Goal: Navigation & Orientation: Understand site structure

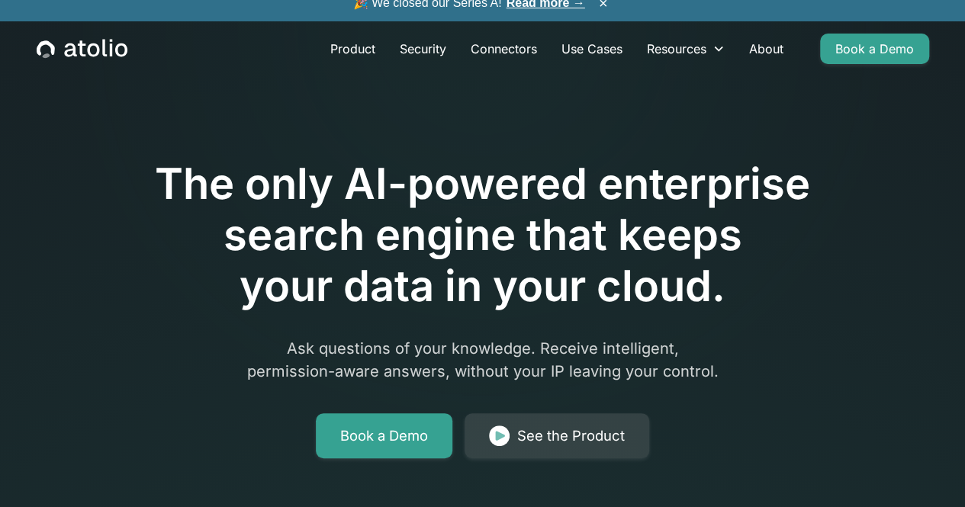
click at [423, 101] on div at bounding box center [482, 115] width 781 height 85
click at [442, 109] on div at bounding box center [482, 115] width 781 height 85
click at [795, 353] on div "The only AI-powered enterprise search engine that keeps your data in your cloud…" at bounding box center [482, 265] width 781 height 385
click at [810, 385] on div "The only AI-powered enterprise search engine that keeps your data in your cloud…" at bounding box center [482, 265] width 781 height 385
click at [349, 64] on link "Product" at bounding box center [352, 49] width 69 height 31
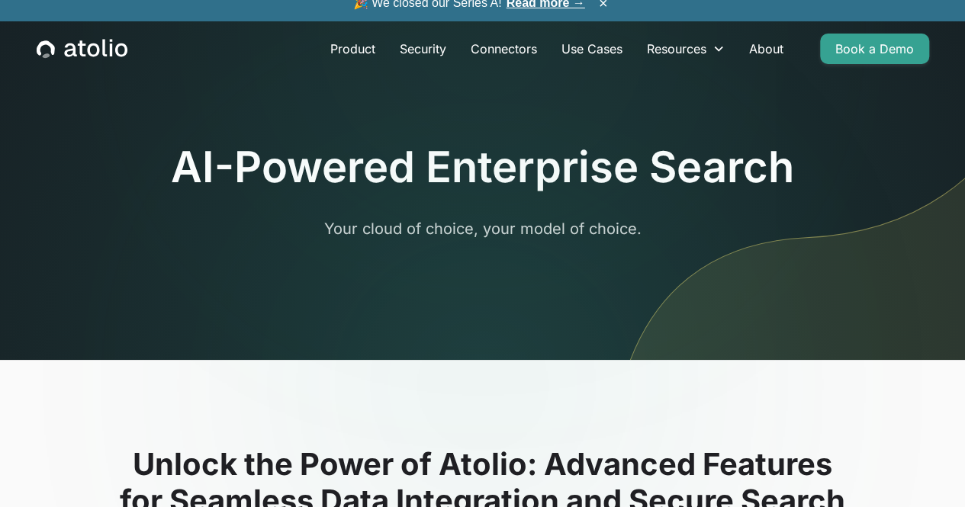
click at [573, 364] on div at bounding box center [482, 385] width 293 height 195
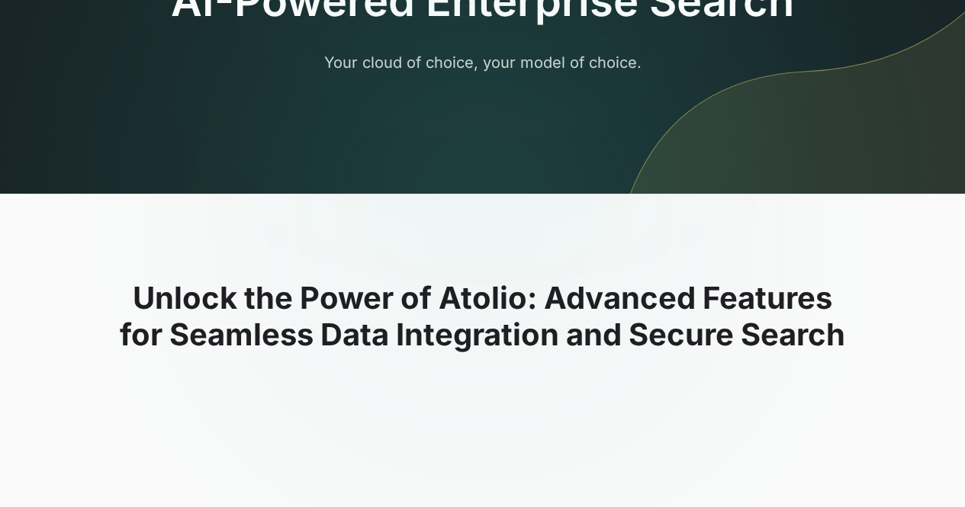
scroll to position [229, 0]
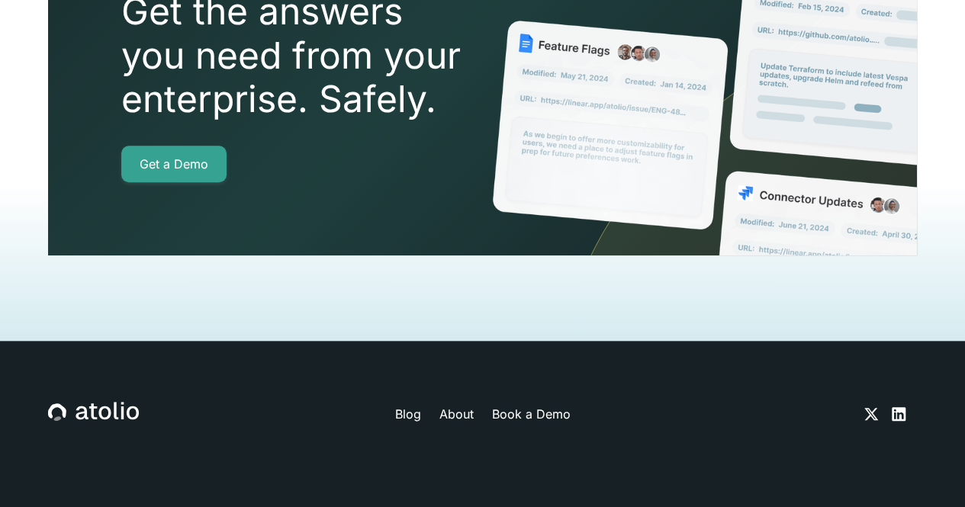
scroll to position [3487, 0]
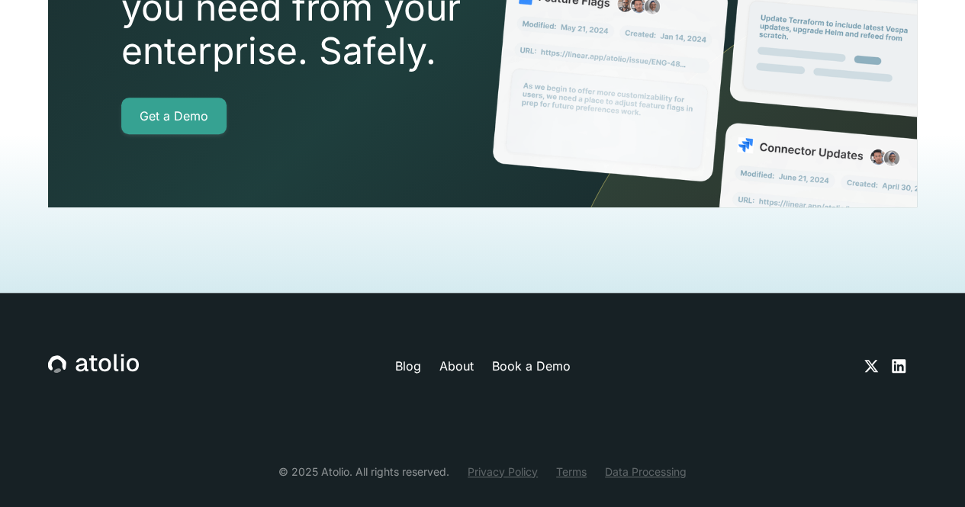
click at [898, 359] on icon at bounding box center [899, 366] width 14 height 14
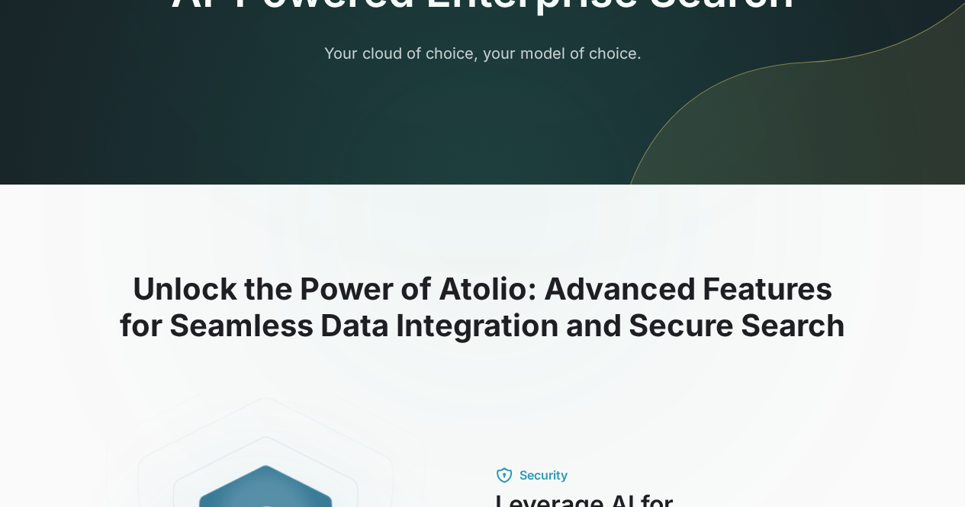
scroll to position [0, 0]
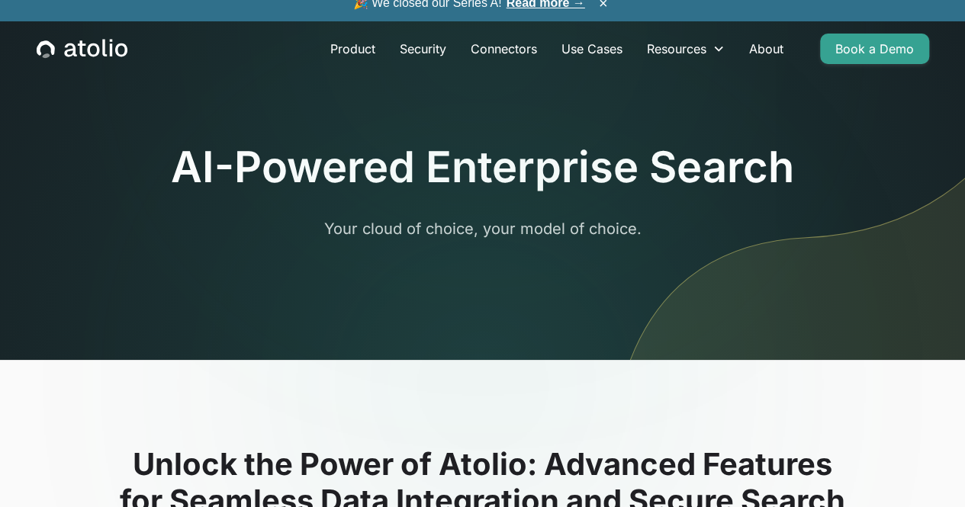
click at [445, 252] on div "AI-Powered Enterprise Search Your cloud of choice, your model of choice." at bounding box center [482, 206] width 623 height 129
click at [465, 120] on div at bounding box center [482, 24] width 293 height 195
click at [355, 63] on link "Product" at bounding box center [352, 49] width 69 height 31
click at [419, 64] on link "Security" at bounding box center [422, 49] width 71 height 31
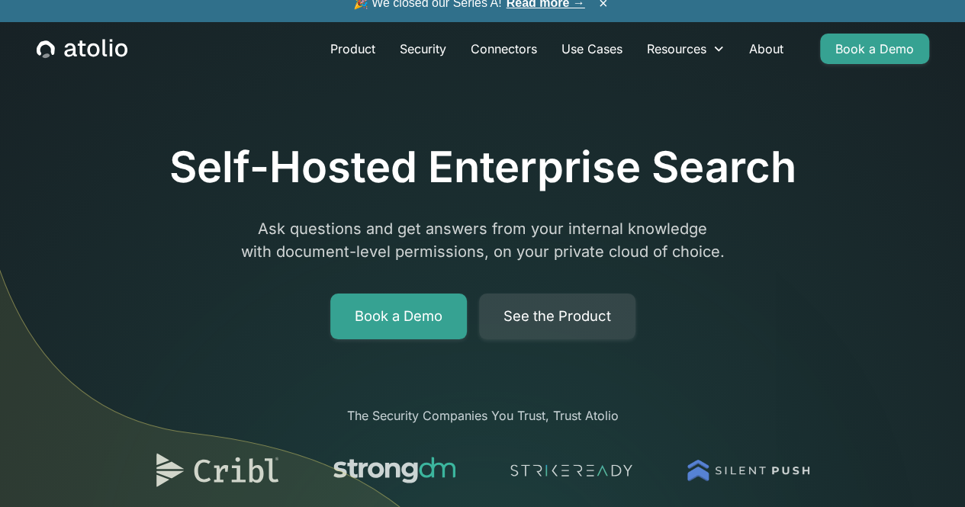
click at [783, 293] on div "Self-Hosted Enterprise Search Ask questions and get answers from your internal …" at bounding box center [482, 241] width 627 height 198
click at [750, 301] on div "Book a Demo See the Product" at bounding box center [482, 317] width 627 height 46
click at [763, 62] on link "About" at bounding box center [766, 49] width 59 height 31
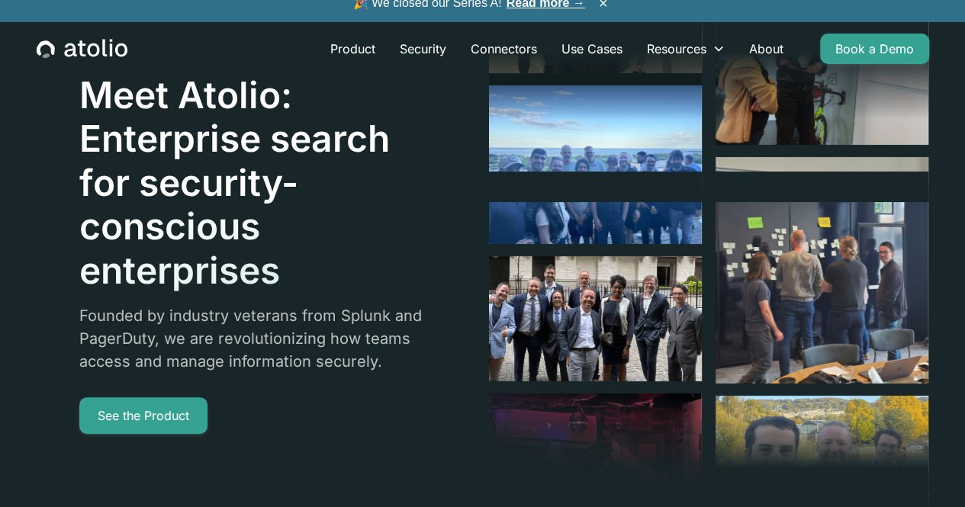
click at [346, 427] on div "Meet Atolio: Enterprise search for security-conscious enterprises Founded by in…" at bounding box center [257, 254] width 356 height 362
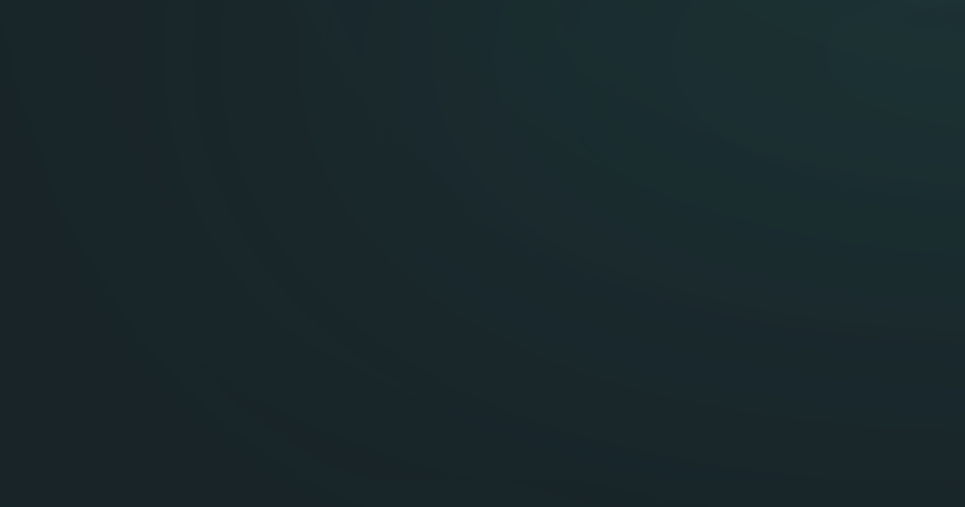
scroll to position [2393, 0]
